Goal: Information Seeking & Learning: Understand process/instructions

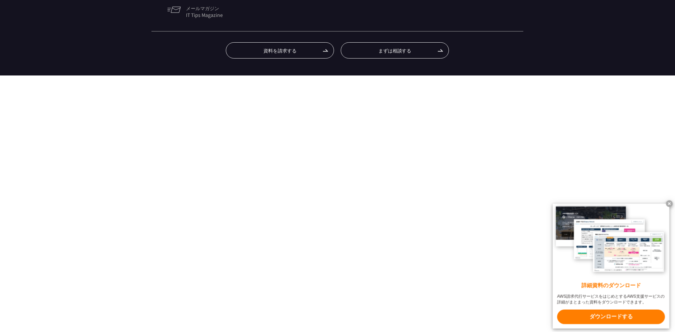
scroll to position [748, 0]
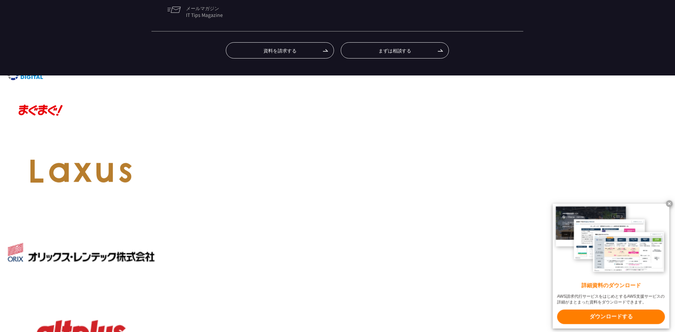
drag, startPoint x: 295, startPoint y: 180, endPoint x: 302, endPoint y: 182, distance: 6.6
drag, startPoint x: 302, startPoint y: 182, endPoint x: 288, endPoint y: 221, distance: 42.0
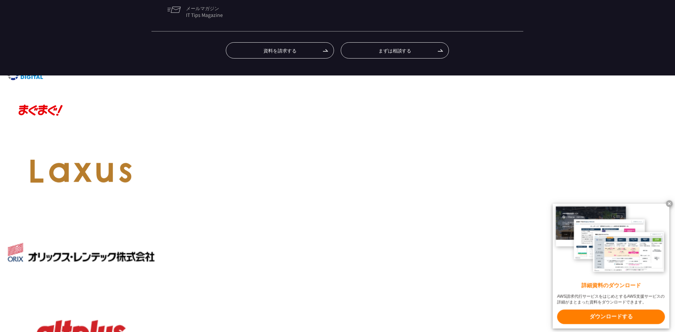
drag, startPoint x: 306, startPoint y: 110, endPoint x: 323, endPoint y: 111, distance: 17.0
copy th "RIやSP"
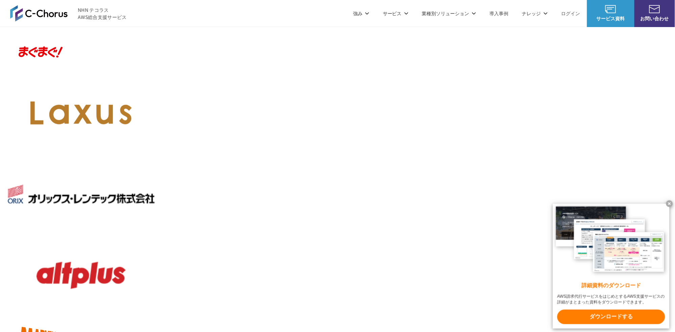
scroll to position [783, 0]
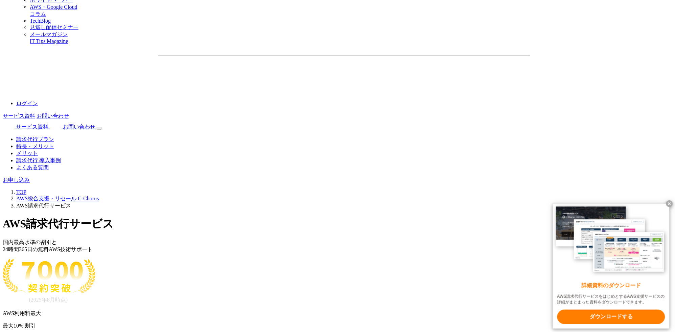
scroll to position [1104, 0]
